Goal: Task Accomplishment & Management: Use online tool/utility

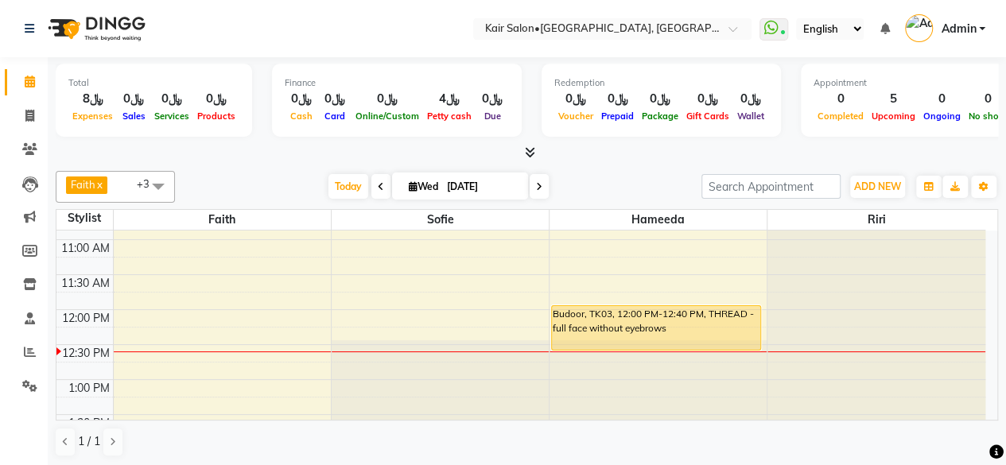
scroll to position [196, 0]
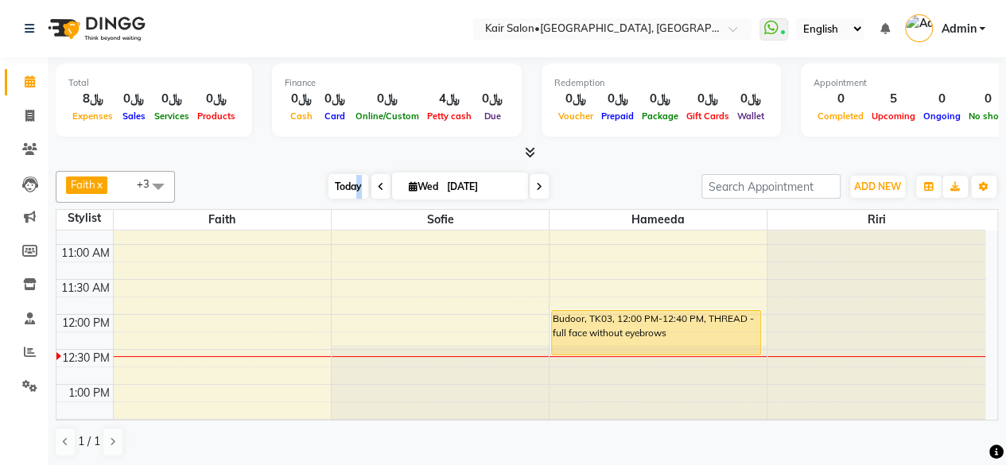
click at [357, 187] on span "Today" at bounding box center [349, 186] width 40 height 25
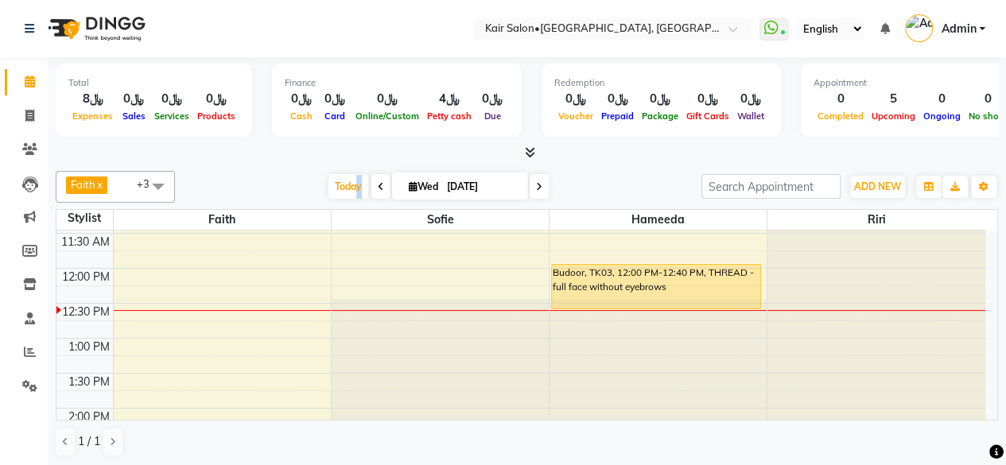
scroll to position [267, 0]
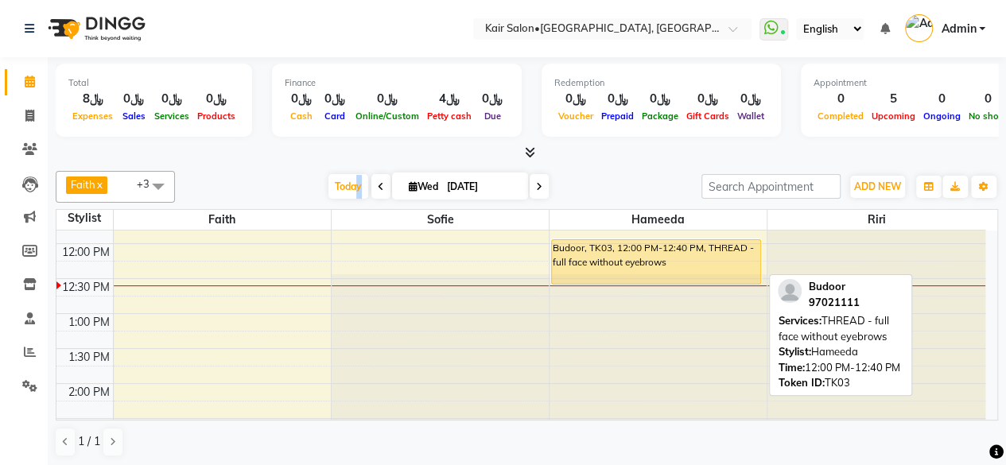
click at [614, 263] on div "Budoor, TK03, 12:00 PM-12:40 PM, THREAD - full face without eyebrows" at bounding box center [656, 262] width 208 height 44
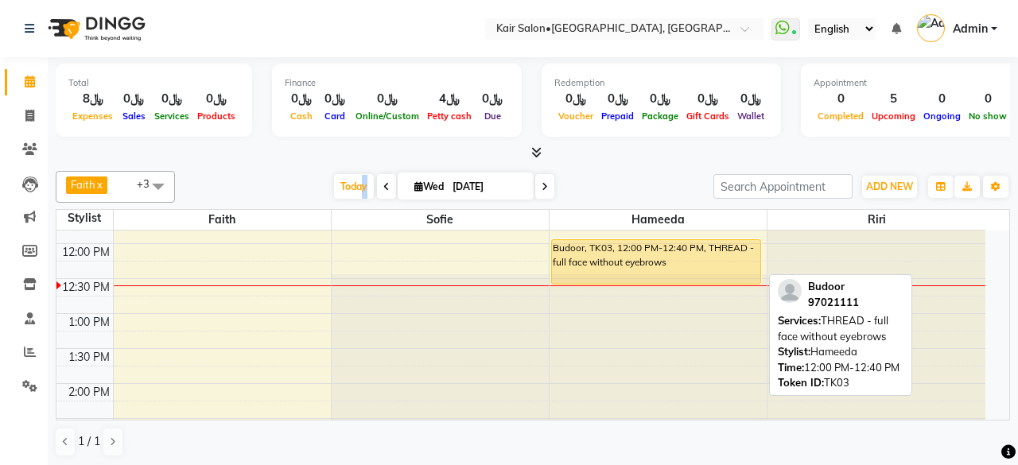
select select "1"
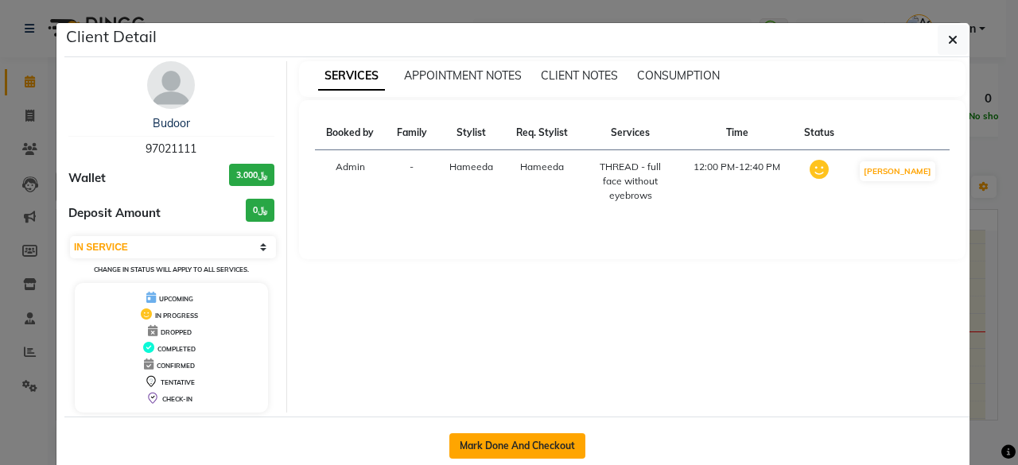
click at [518, 435] on button "Mark Done And Checkout" at bounding box center [518, 446] width 136 height 25
select select "service"
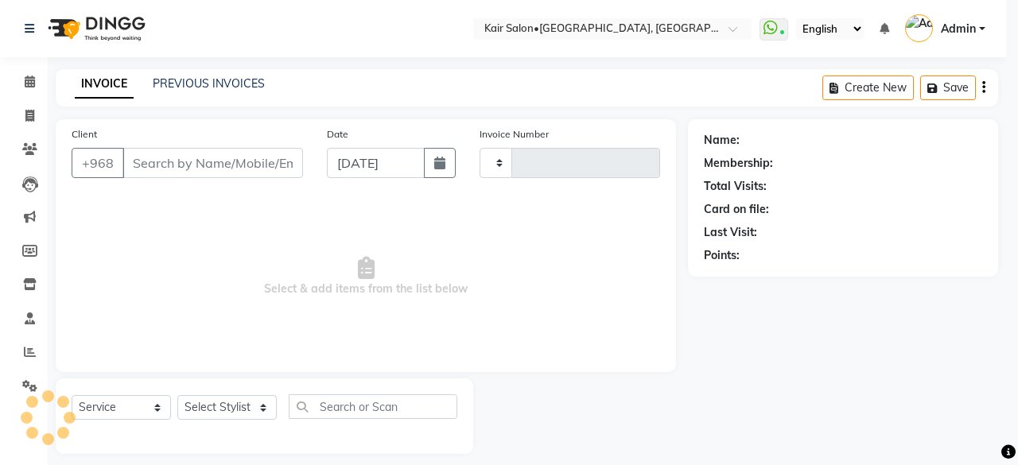
type input "1678"
select select "6490"
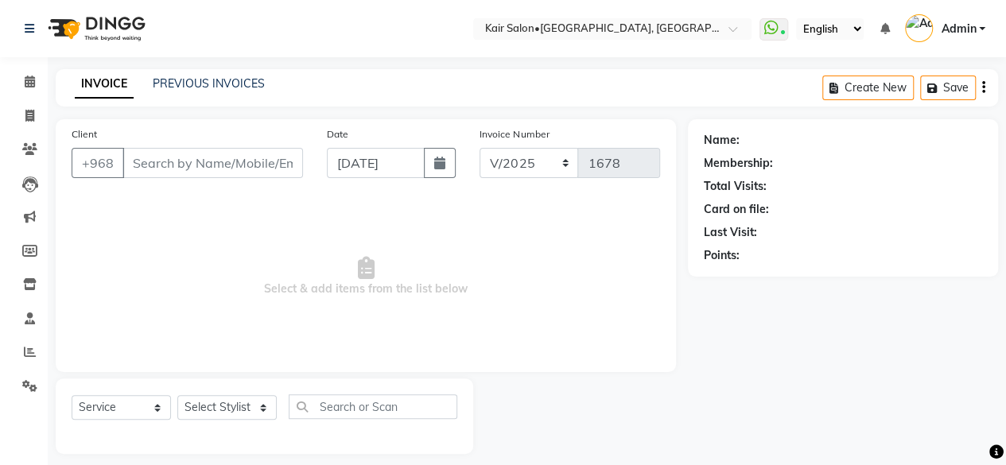
type input "97021111"
select select "66378"
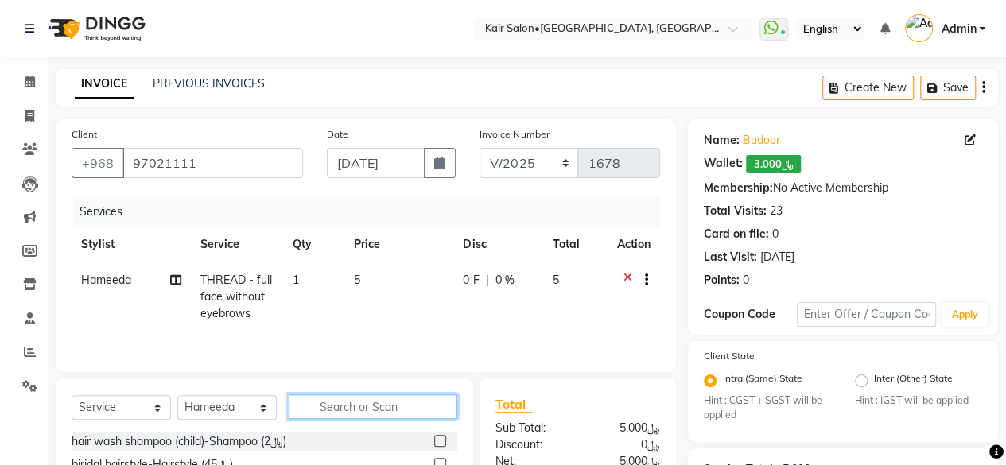
click at [352, 407] on input "text" at bounding box center [373, 407] width 169 height 25
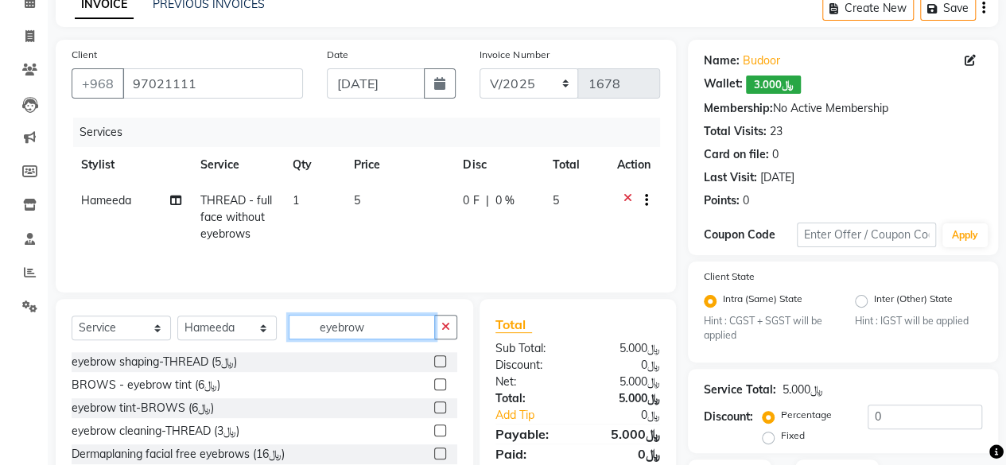
type input "eyebrow"
click at [434, 426] on label at bounding box center [440, 431] width 12 height 12
click at [434, 426] on input "checkbox" at bounding box center [439, 431] width 10 height 10
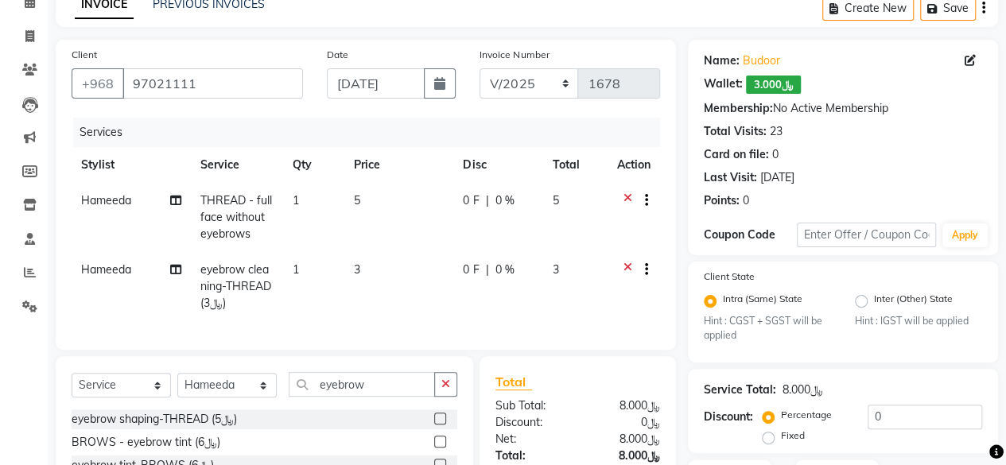
checkbox input "false"
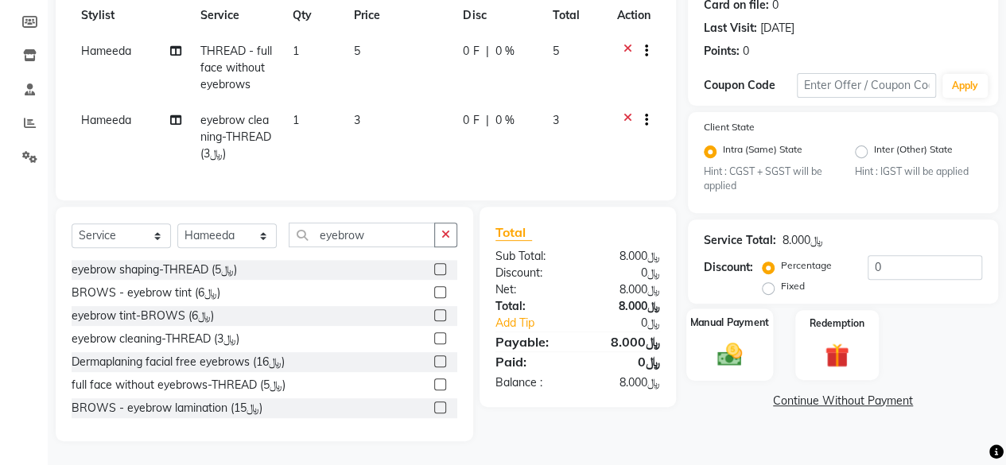
click at [718, 346] on img at bounding box center [730, 355] width 41 height 29
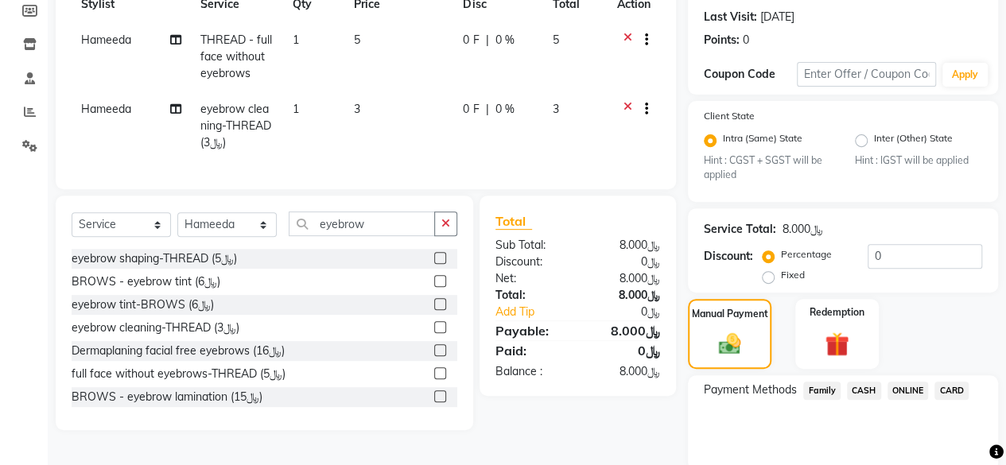
click at [956, 387] on span "CARD" at bounding box center [952, 391] width 34 height 18
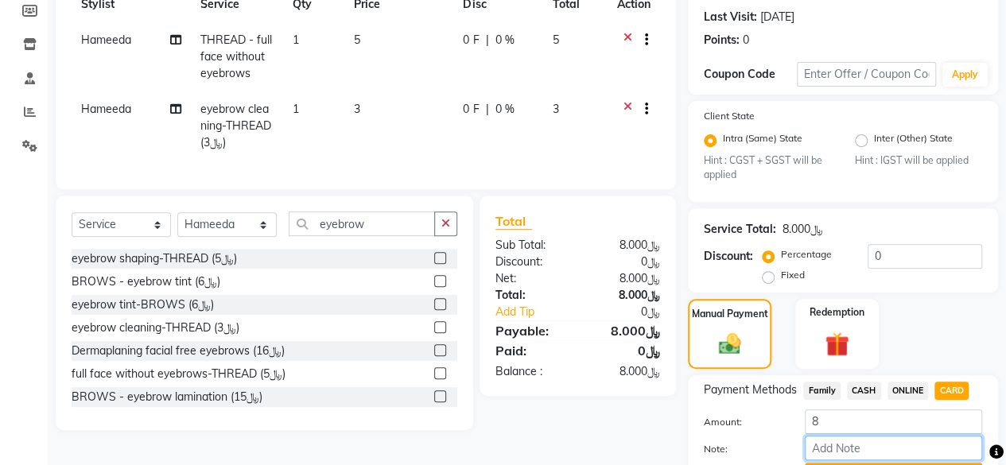
click at [865, 437] on input "Note:" at bounding box center [893, 448] width 177 height 25
click at [783, 413] on div "Amount: 8" at bounding box center [843, 423] width 302 height 27
click at [855, 417] on input "8" at bounding box center [893, 422] width 177 height 25
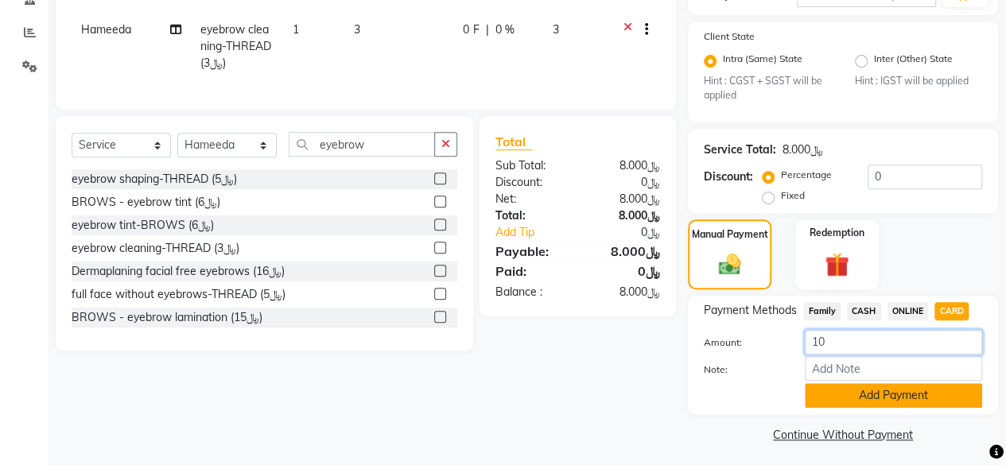
type input "10"
click at [850, 393] on button "Add Payment" at bounding box center [893, 395] width 177 height 25
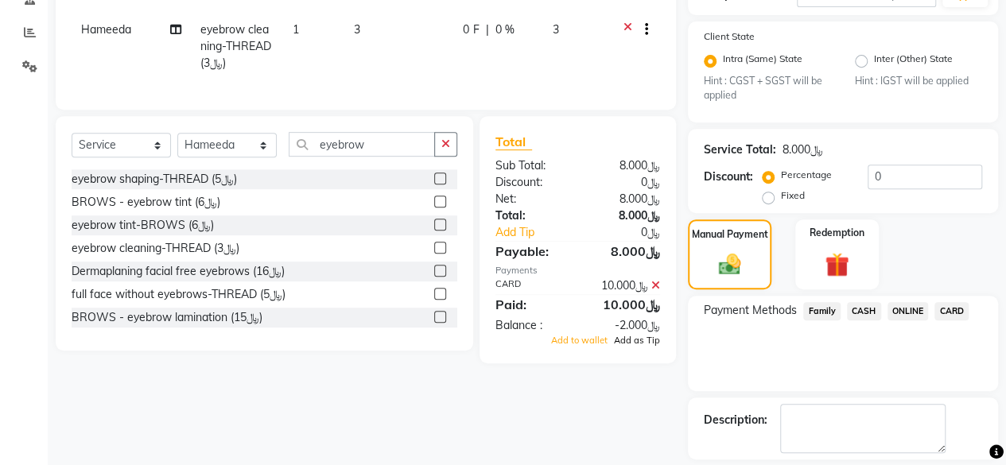
click at [636, 346] on span "Add as Tip" at bounding box center [637, 340] width 46 height 11
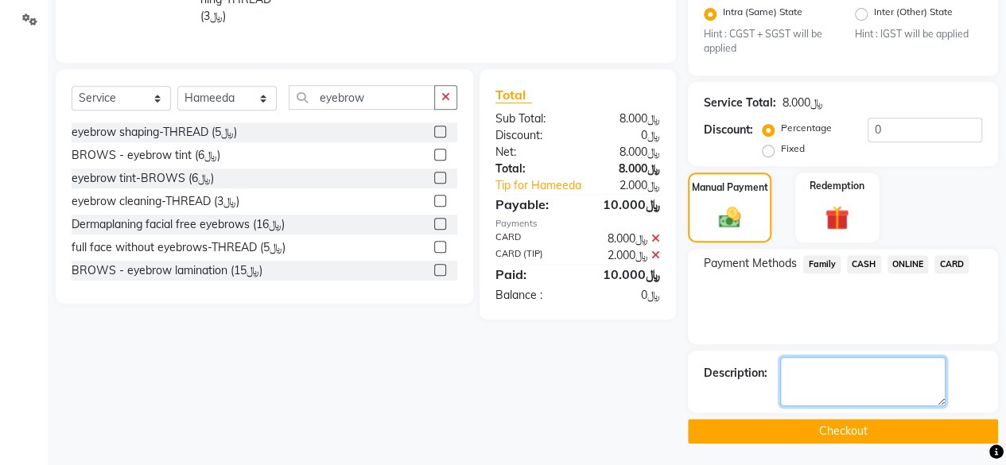
click at [810, 375] on textarea at bounding box center [863, 381] width 165 height 49
type textarea "2 rials tips hameda"
click at [838, 430] on button "Checkout" at bounding box center [843, 431] width 310 height 25
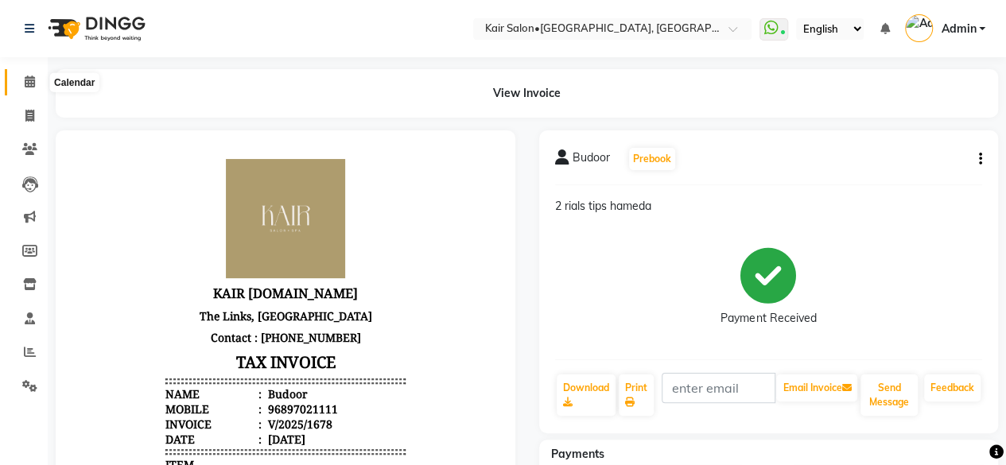
click at [30, 87] on icon at bounding box center [30, 82] width 10 height 12
